Goal: Task Accomplishment & Management: Use online tool/utility

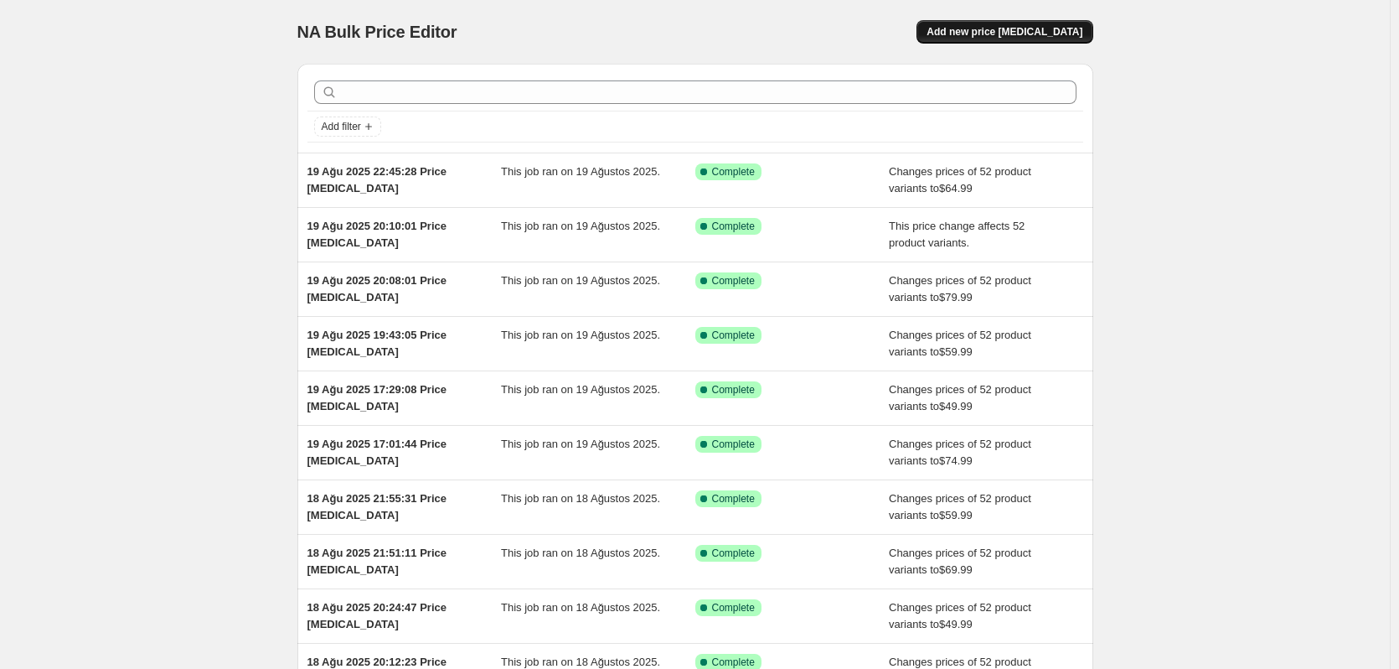
click at [994, 31] on span "Add new price [MEDICAL_DATA]" at bounding box center [1005, 31] width 156 height 13
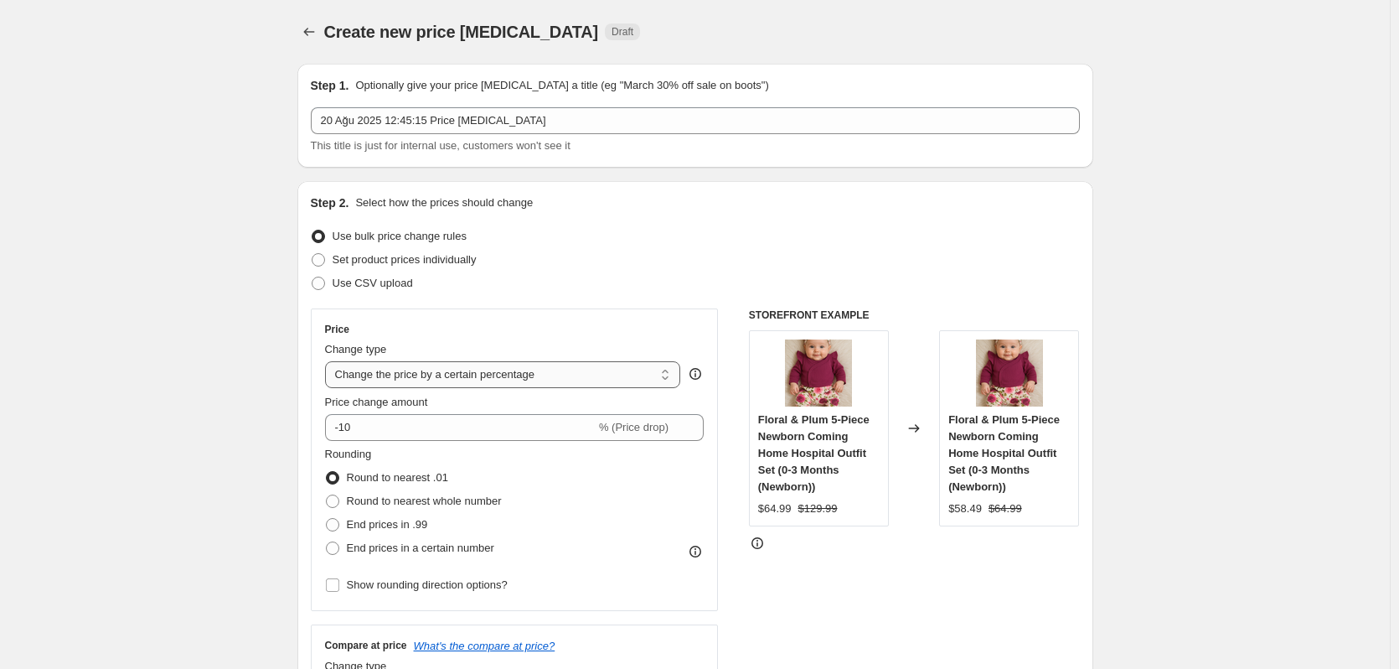
click at [429, 382] on select "Change the price to a certain amount Change the price by a certain amount Chang…" at bounding box center [503, 374] width 356 height 27
select select "to"
click at [328, 361] on select "Change the price to a certain amount Change the price by a certain amount Chang…" at bounding box center [503, 374] width 356 height 27
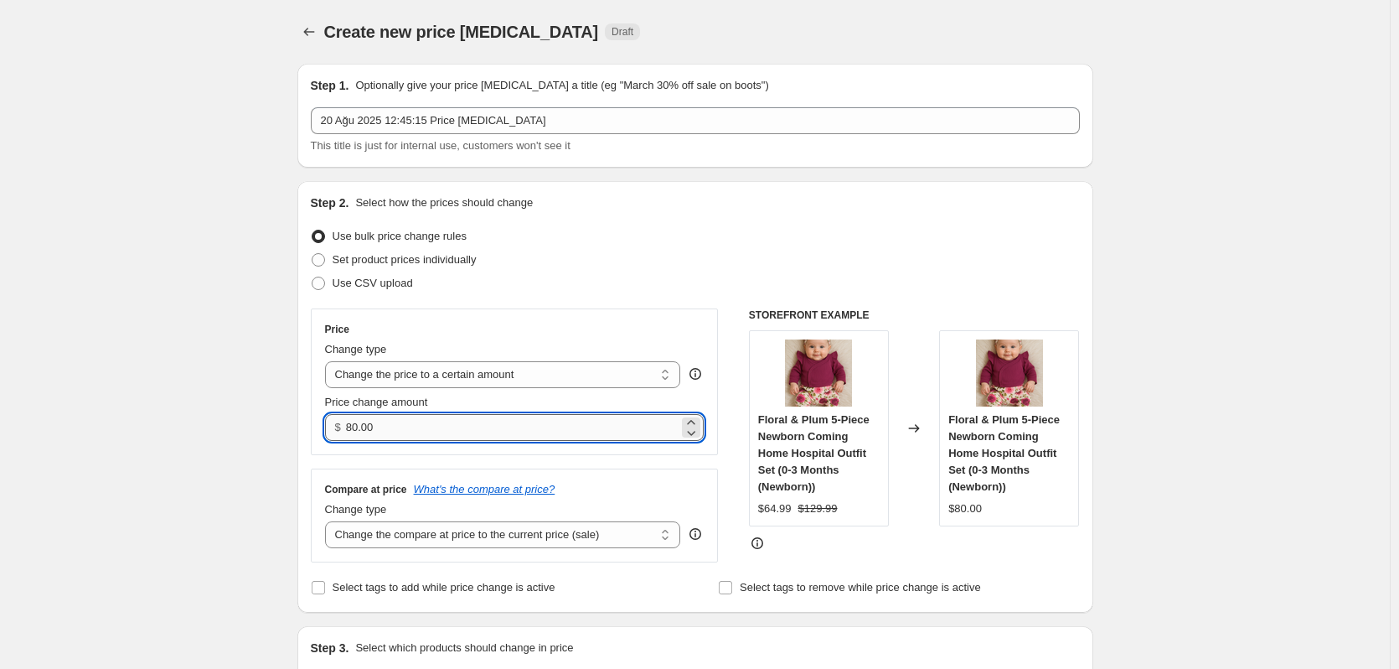
click at [477, 426] on input "80.00" at bounding box center [512, 427] width 333 height 27
drag, startPoint x: 498, startPoint y: 428, endPoint x: 250, endPoint y: 421, distance: 248.9
type input "44"
drag, startPoint x: 466, startPoint y: 431, endPoint x: 250, endPoint y: 394, distance: 219.4
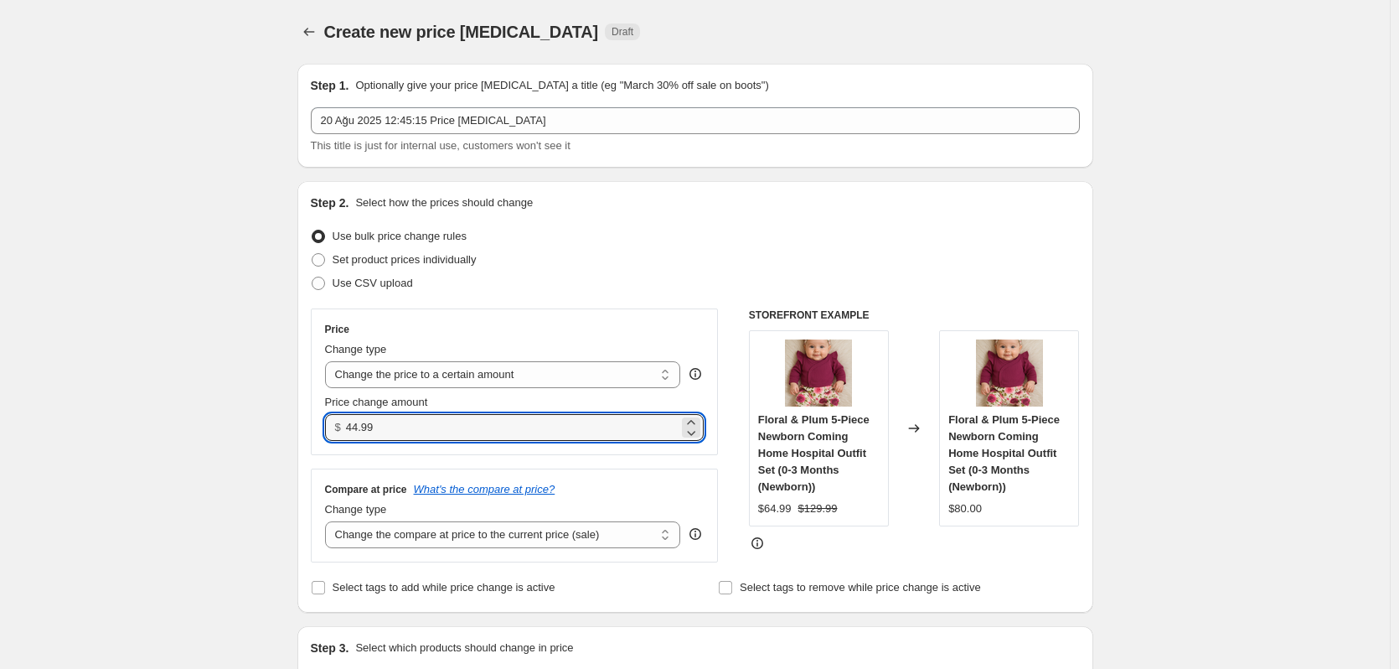
type input "29"
drag, startPoint x: 462, startPoint y: 423, endPoint x: 235, endPoint y: 417, distance: 228.0
type input "29.99"
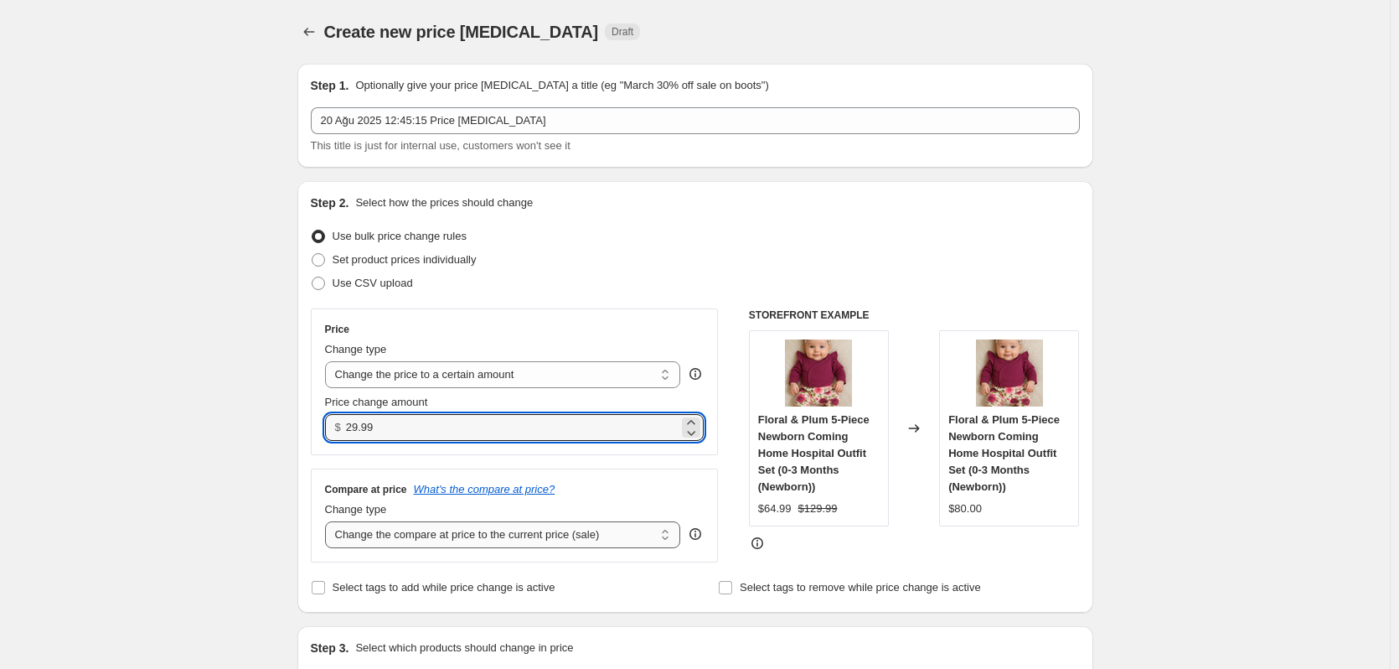
click at [483, 530] on select "Change the compare at price to the current price (sale) Change the compare at p…" at bounding box center [503, 534] width 356 height 27
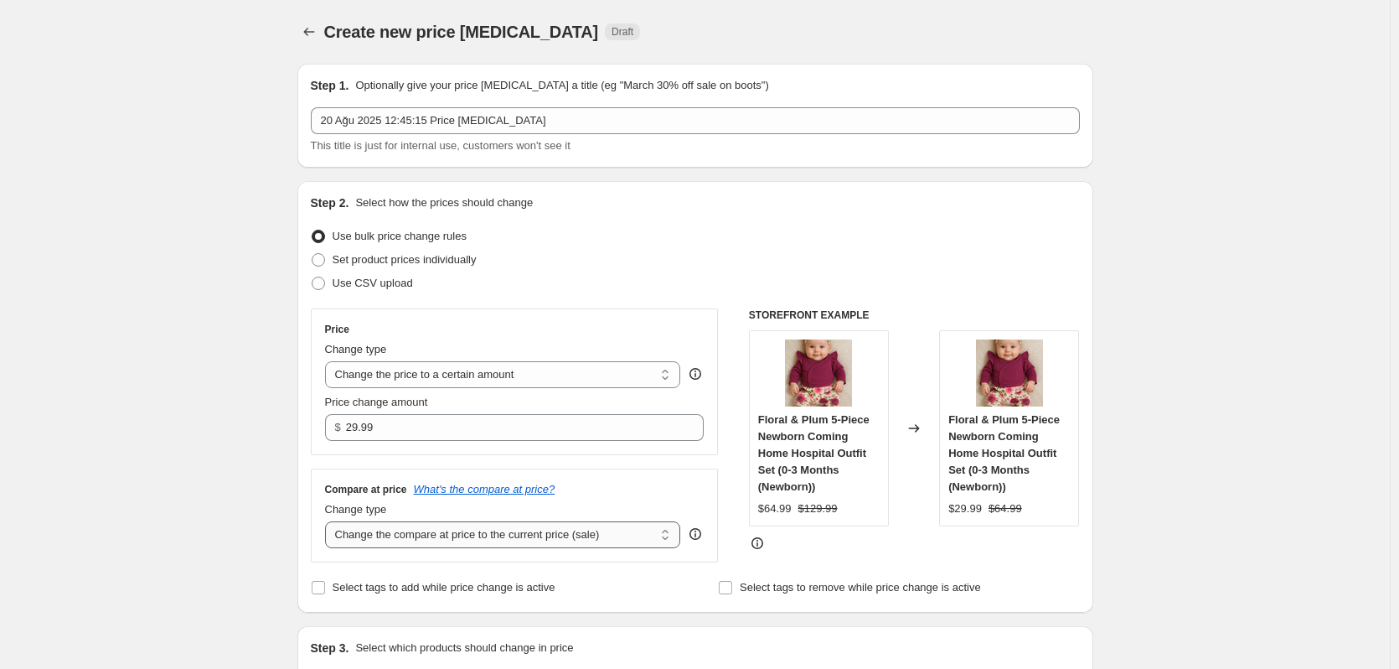
select select "to"
click at [328, 522] on select "Change the compare at price to the current price (sale) Change the compare at p…" at bounding box center [503, 534] width 356 height 27
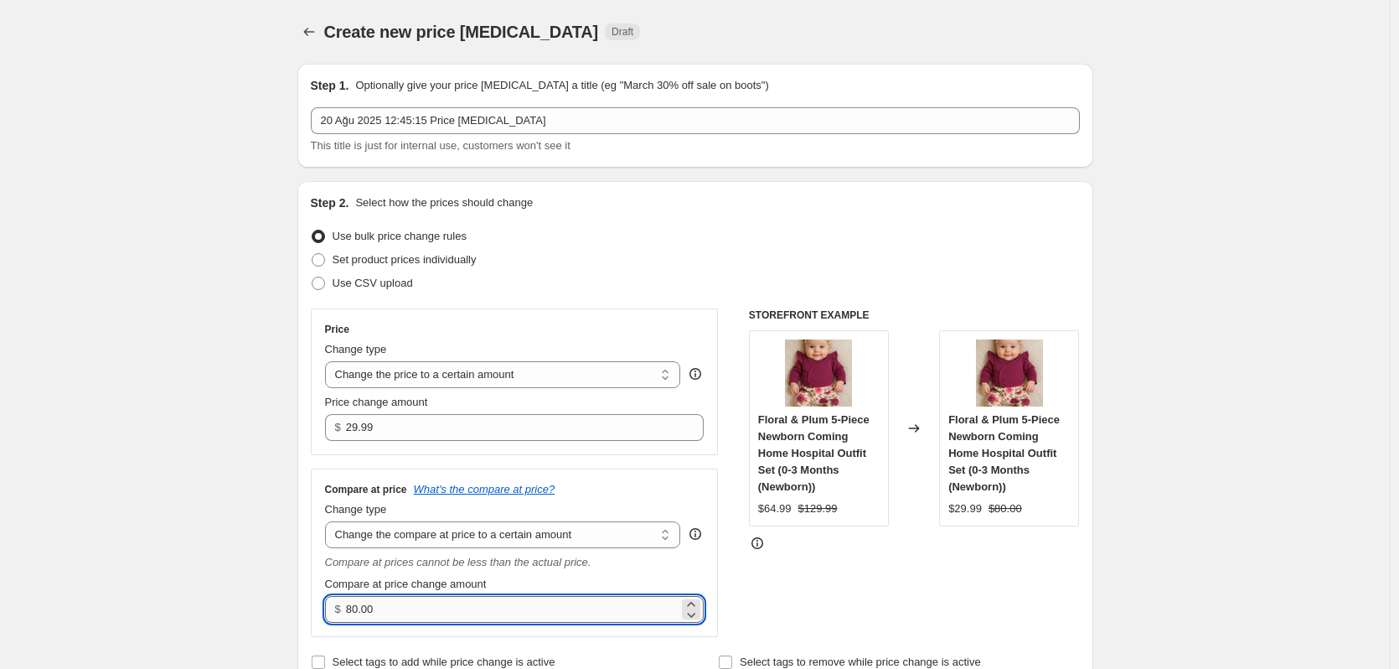
click at [389, 604] on input "80.00" at bounding box center [512, 609] width 333 height 27
type input "44"
type input "44.99"
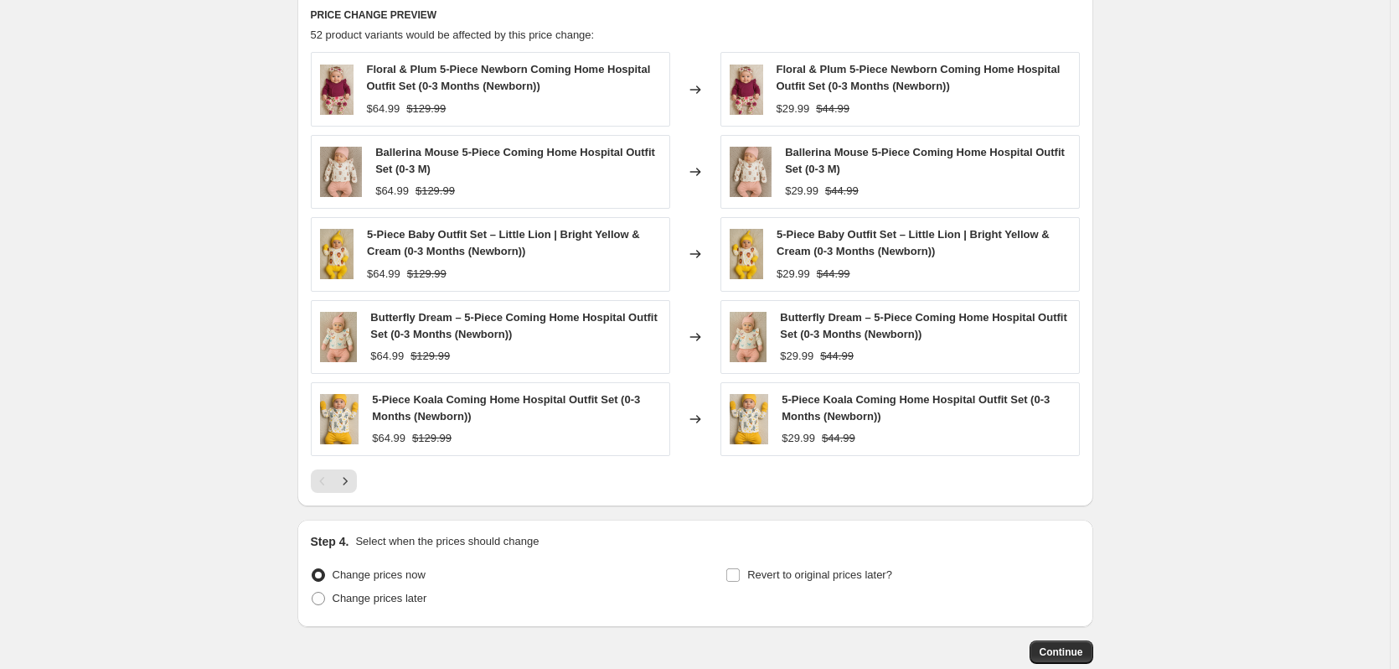
scroll to position [952, 0]
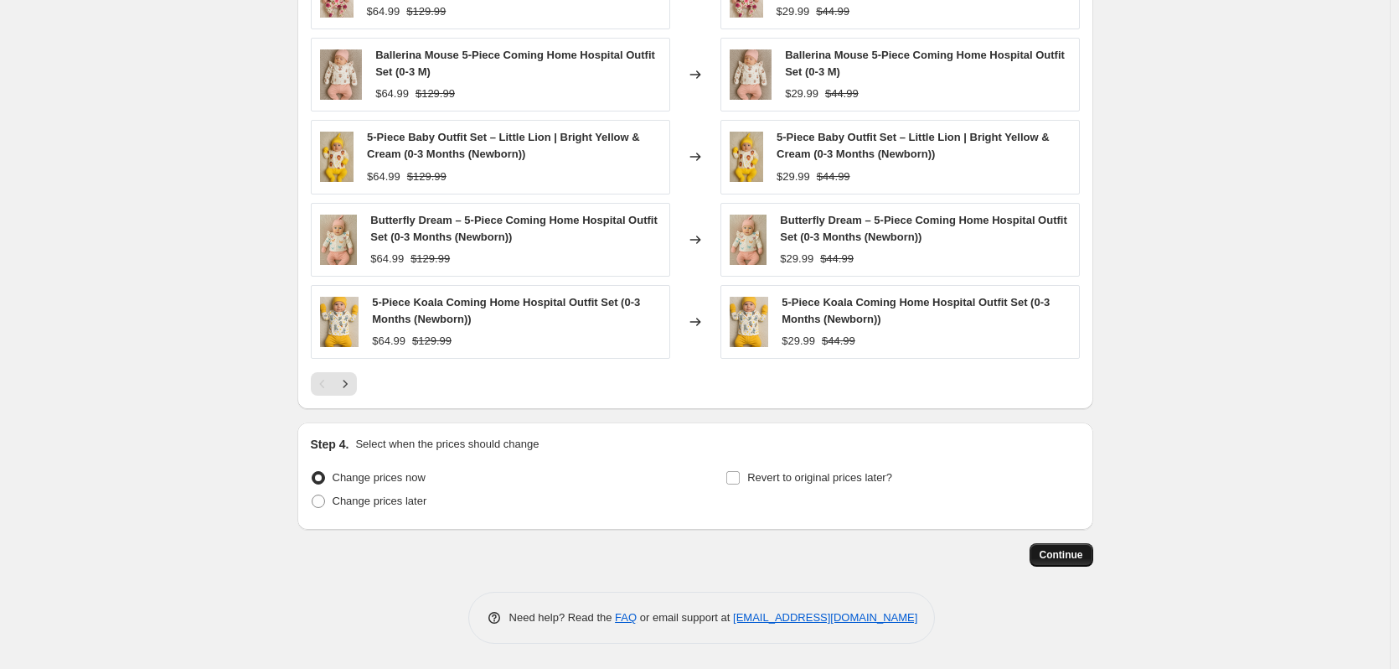
click at [1054, 550] on span "Continue" at bounding box center [1062, 554] width 44 height 13
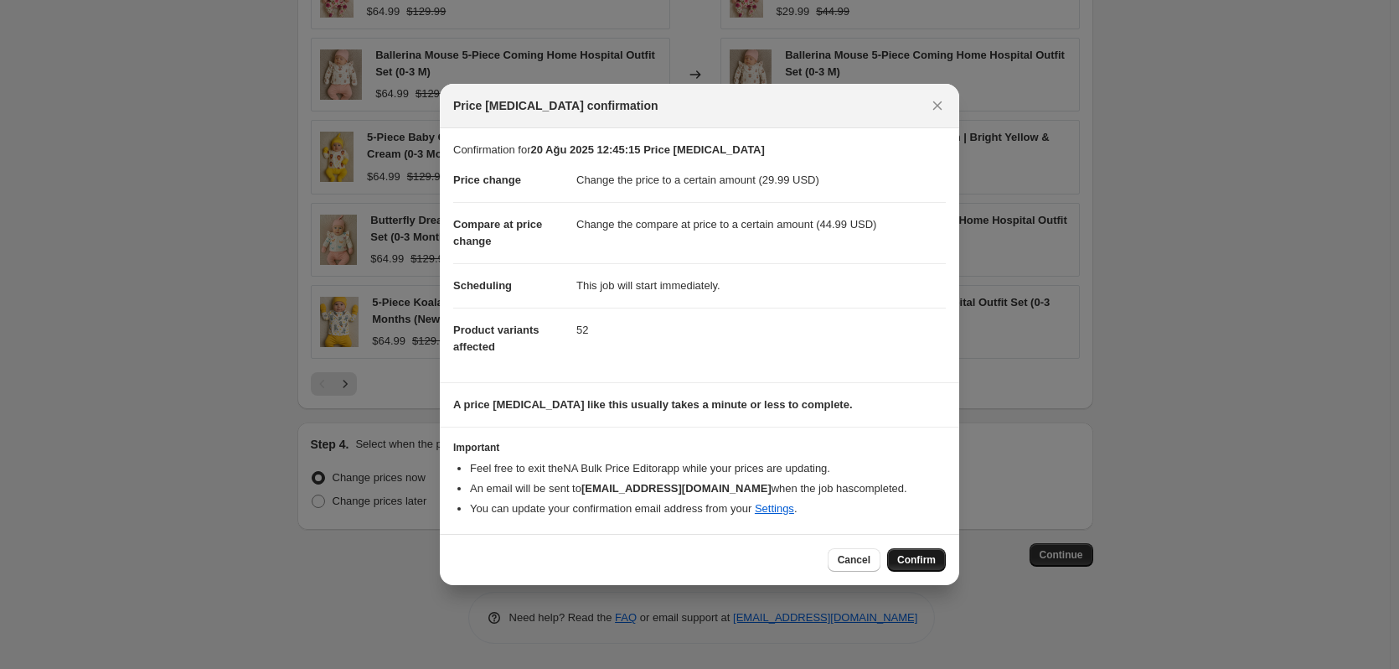
click at [895, 555] on button "Confirm" at bounding box center [916, 559] width 59 height 23
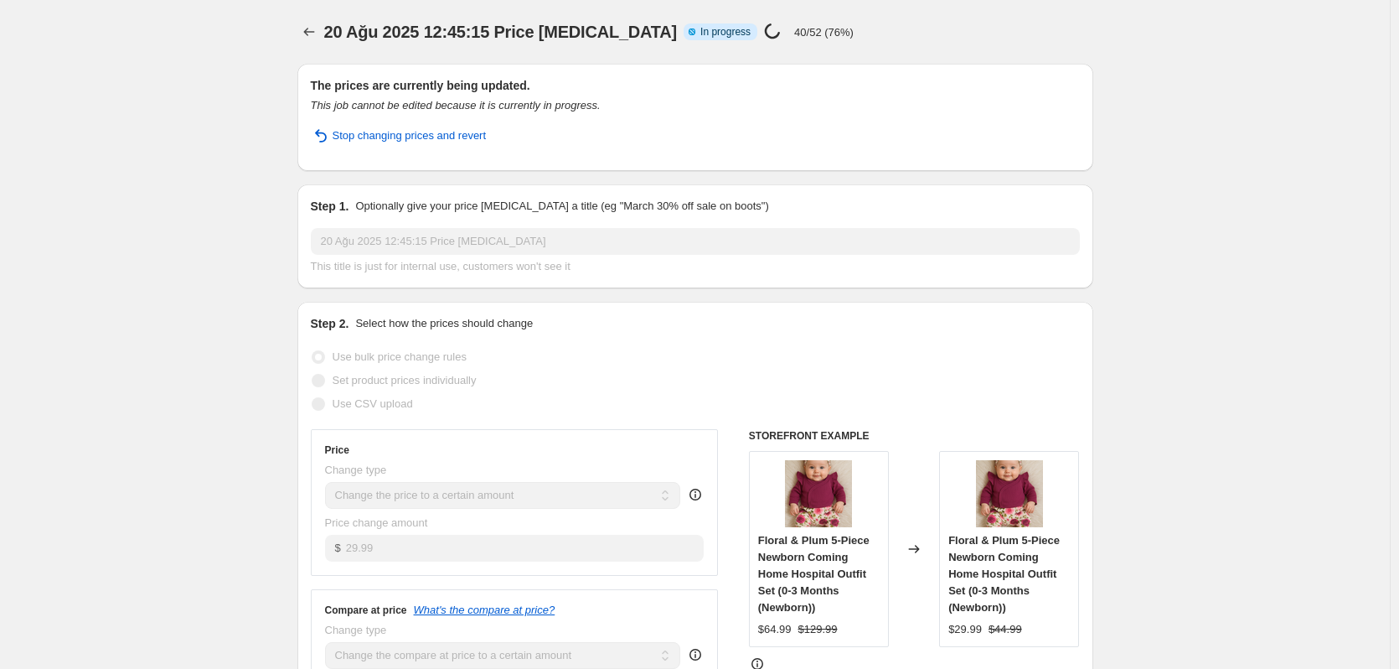
select select "to"
